Goal: Information Seeking & Learning: Learn about a topic

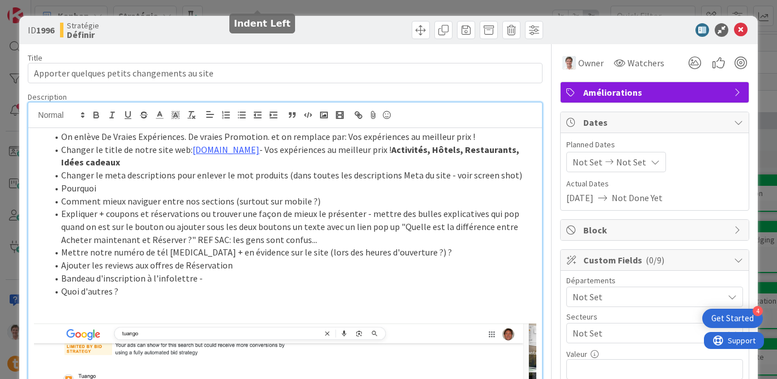
scroll to position [112, 0]
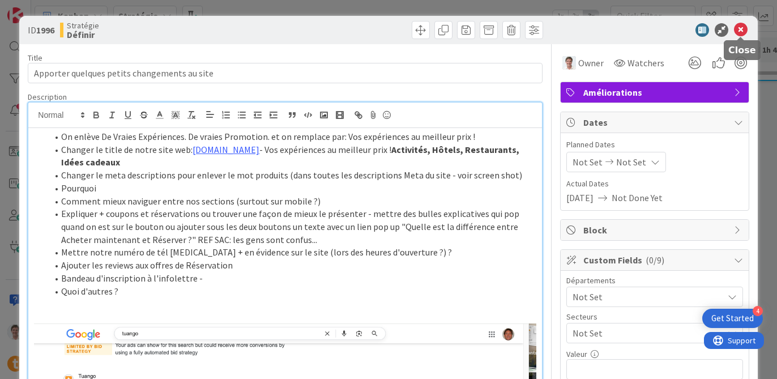
click at [742, 32] on icon at bounding box center [741, 30] width 14 height 14
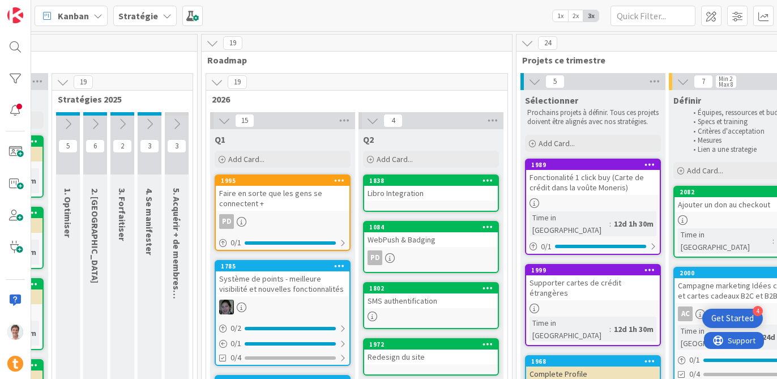
scroll to position [0, 45]
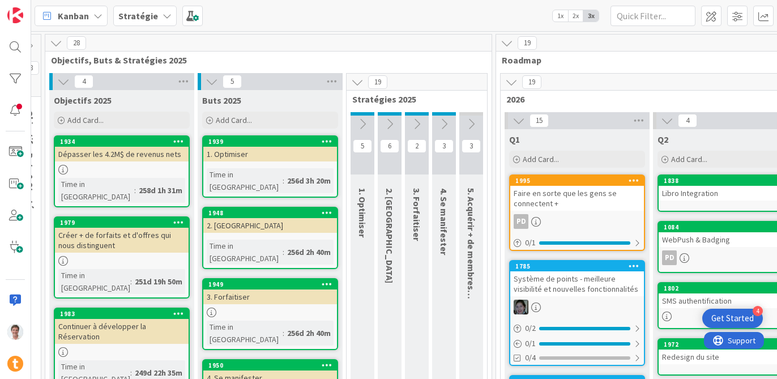
click at [151, 20] on b "Stratégie" at bounding box center [138, 15] width 40 height 11
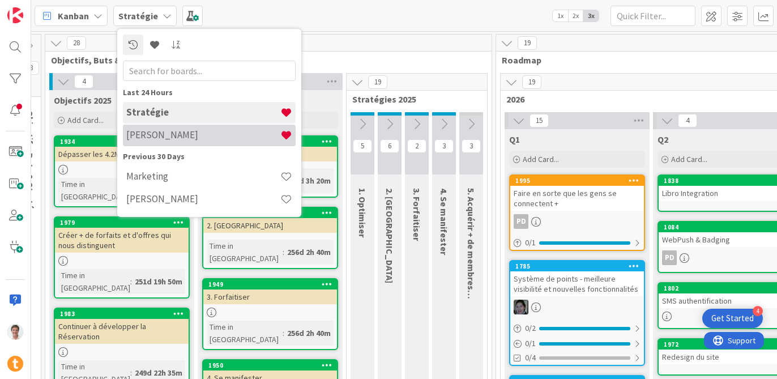
click at [166, 131] on h4 "[PERSON_NAME]" at bounding box center [203, 134] width 154 height 11
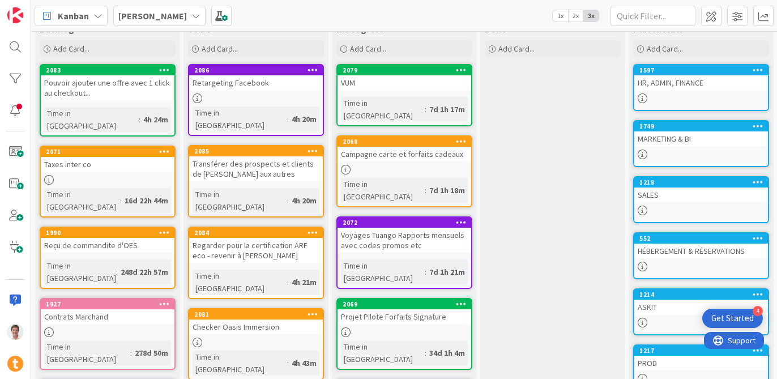
click at [669, 140] on div "MARKETING & BI" at bounding box center [701, 138] width 134 height 15
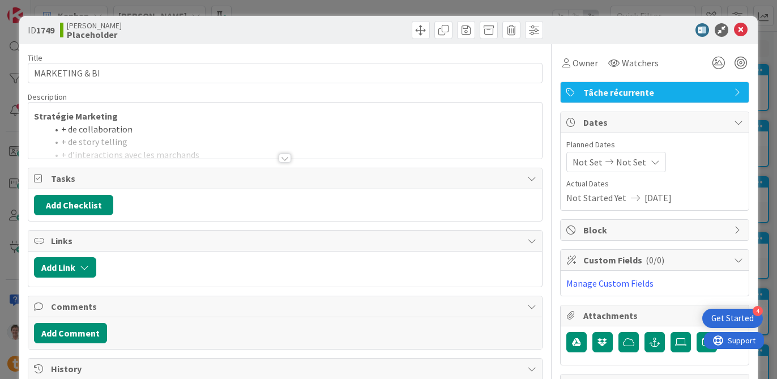
click at [289, 158] on div at bounding box center [285, 157] width 12 height 9
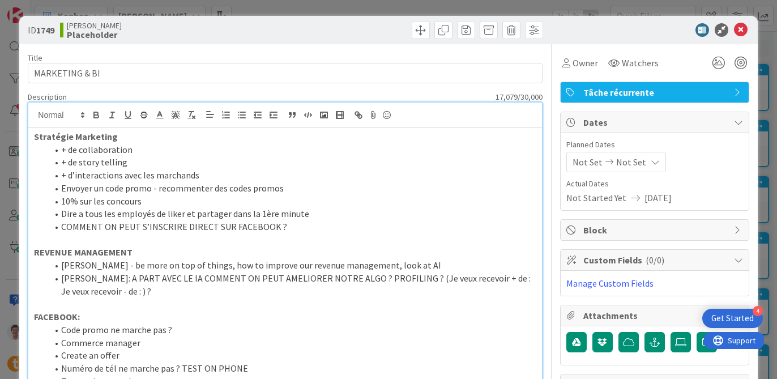
click at [203, 225] on li "COMMENT ON PEUT S’INSCRIRE DIRECT SUR FACEBOOK ?" at bounding box center [292, 226] width 488 height 13
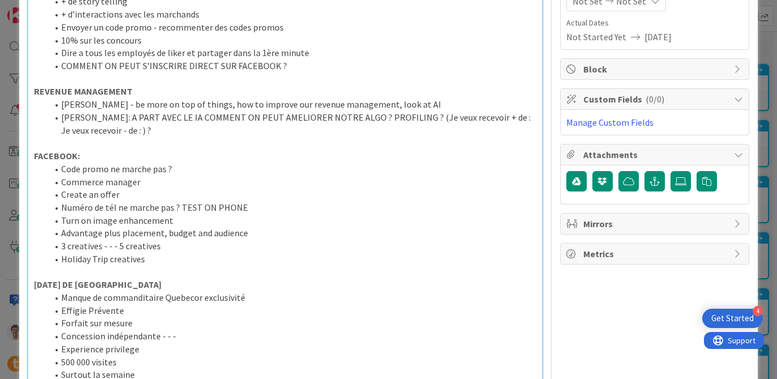
scroll to position [163, 0]
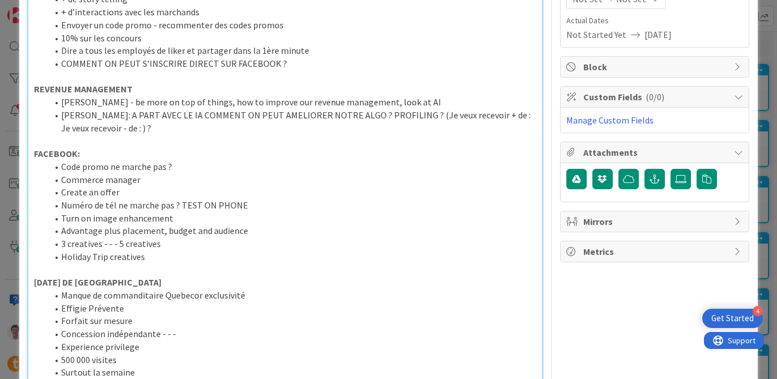
click at [283, 196] on li "Create an offer" at bounding box center [292, 192] width 488 height 13
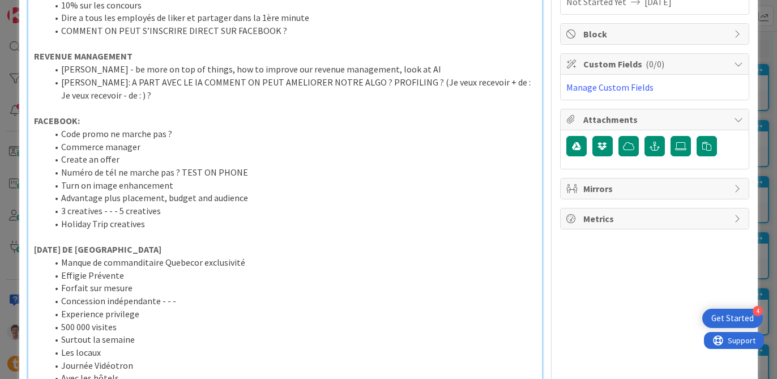
click at [295, 187] on li "Turn on image enhancement" at bounding box center [292, 185] width 488 height 13
click at [288, 199] on li "Advantage plus placement, budget and audience" at bounding box center [292, 197] width 488 height 13
click at [251, 214] on li "3 creatives - - - 5 creatives" at bounding box center [292, 210] width 488 height 13
click at [216, 229] on li "Holiday Trip creatives" at bounding box center [292, 223] width 488 height 13
click at [288, 212] on li "3 creatives - - - 5 creatives" at bounding box center [292, 210] width 488 height 13
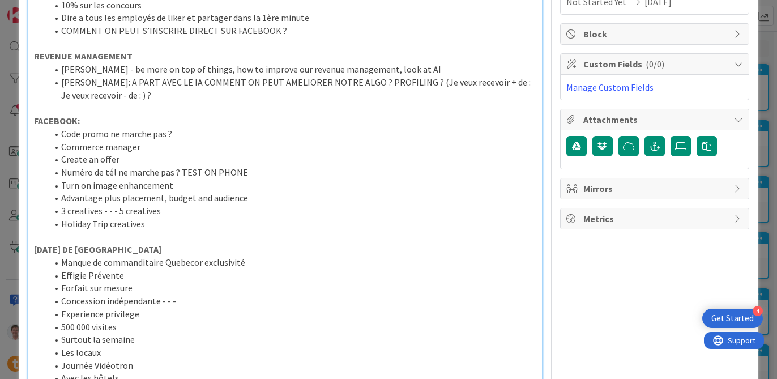
click at [277, 201] on li "Advantage plus placement, budget and audience" at bounding box center [292, 197] width 488 height 13
click at [225, 191] on li "Turn on image enhancement" at bounding box center [292, 185] width 488 height 13
click at [265, 175] on li "Numéro de tél ne marche pas ? TEST ON PHONE" at bounding box center [292, 172] width 488 height 13
click at [175, 156] on li "Create an offer" at bounding box center [292, 159] width 488 height 13
click at [184, 149] on li "Commerce manager" at bounding box center [292, 146] width 488 height 13
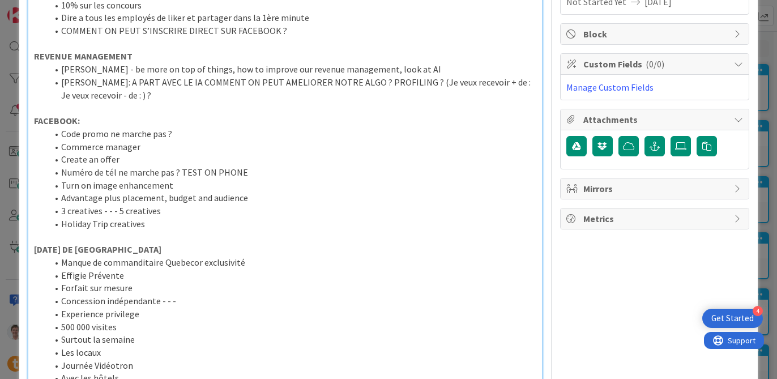
click at [202, 136] on li "Code promo ne marche pas ?" at bounding box center [292, 133] width 488 height 13
click at [92, 110] on p at bounding box center [285, 107] width 502 height 13
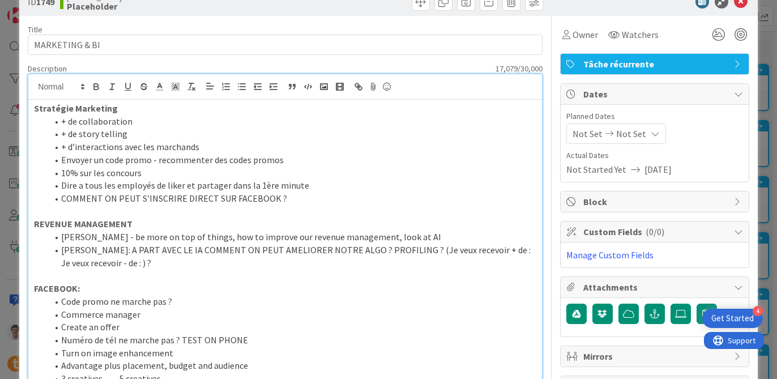
scroll to position [0, 0]
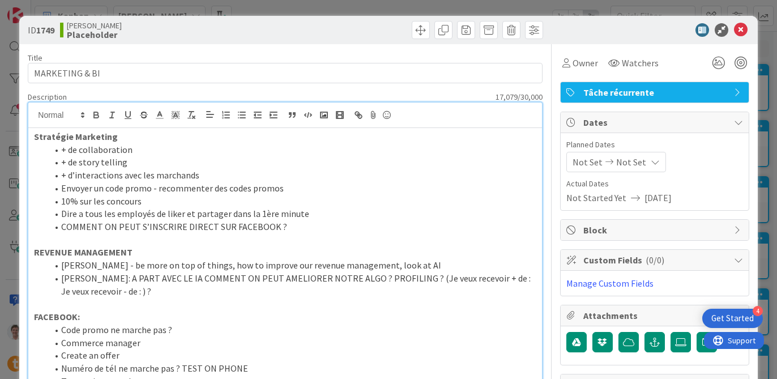
click at [143, 135] on p "Stratégie Marketing" at bounding box center [285, 136] width 502 height 13
